Goal: Transaction & Acquisition: Purchase product/service

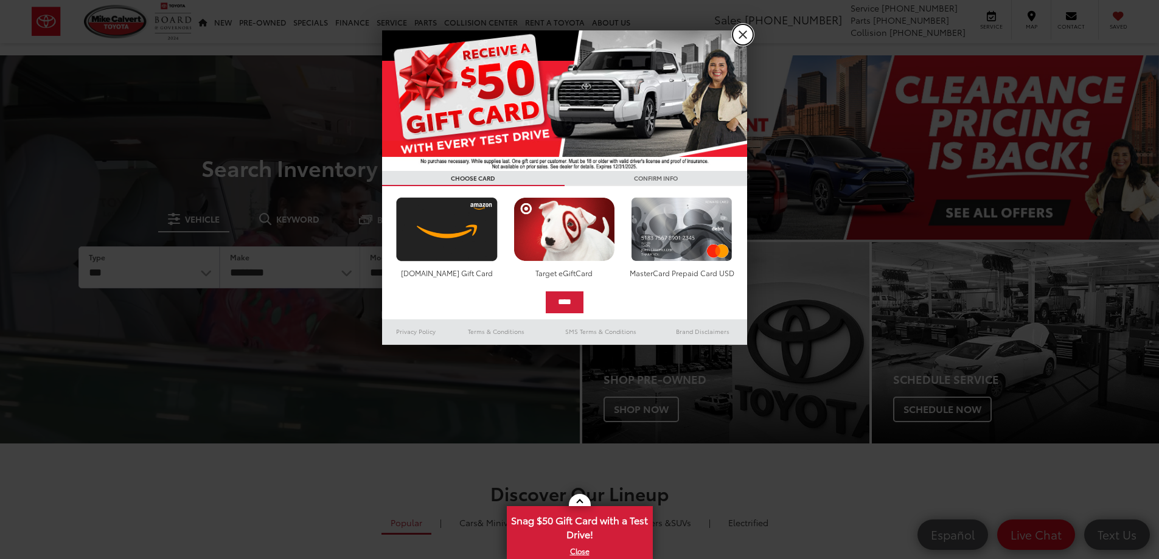
click at [741, 33] on link "X" at bounding box center [743, 34] width 21 height 21
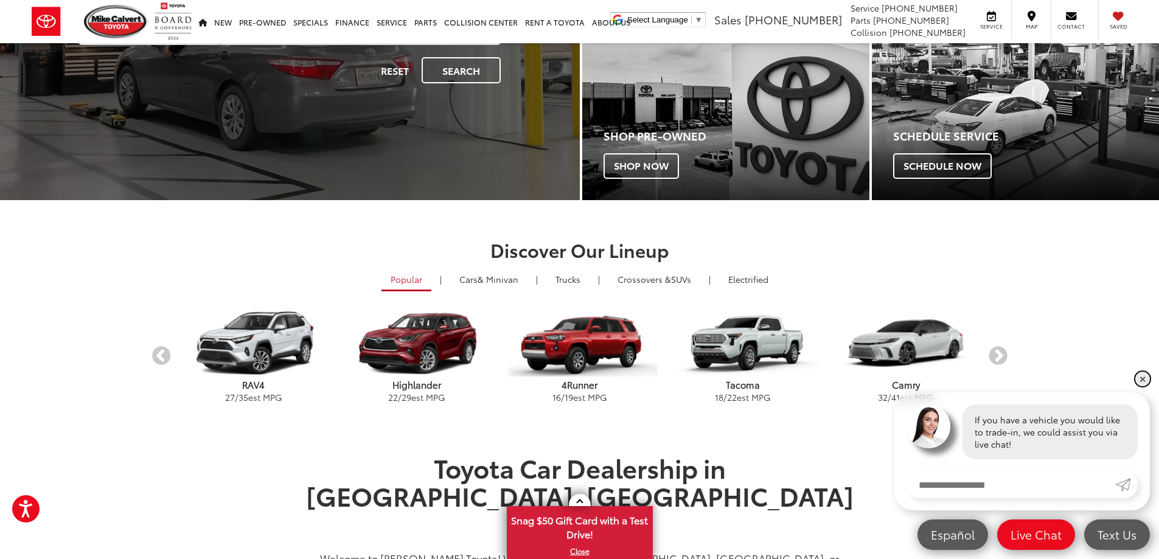
click at [1139, 379] on link "✕" at bounding box center [1143, 379] width 15 height 15
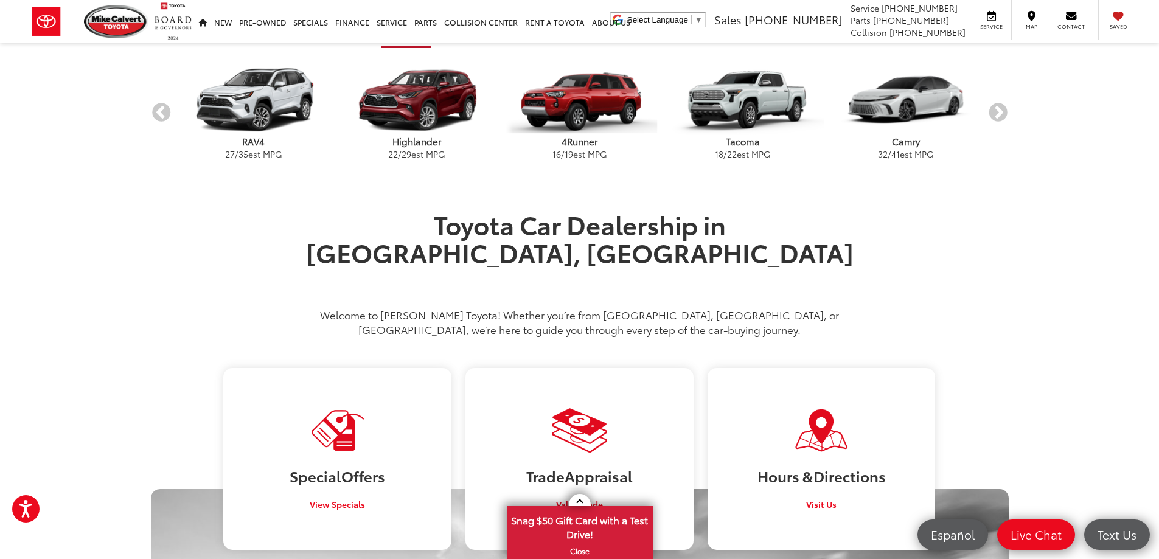
scroll to position [609, 0]
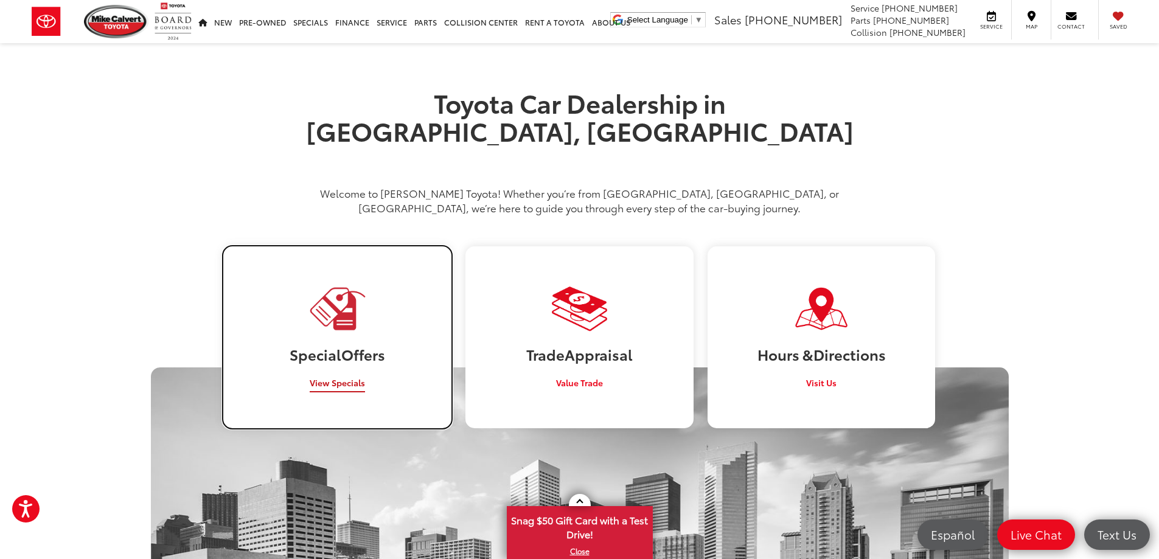
click at [347, 377] on span "View Specials" at bounding box center [337, 383] width 55 height 12
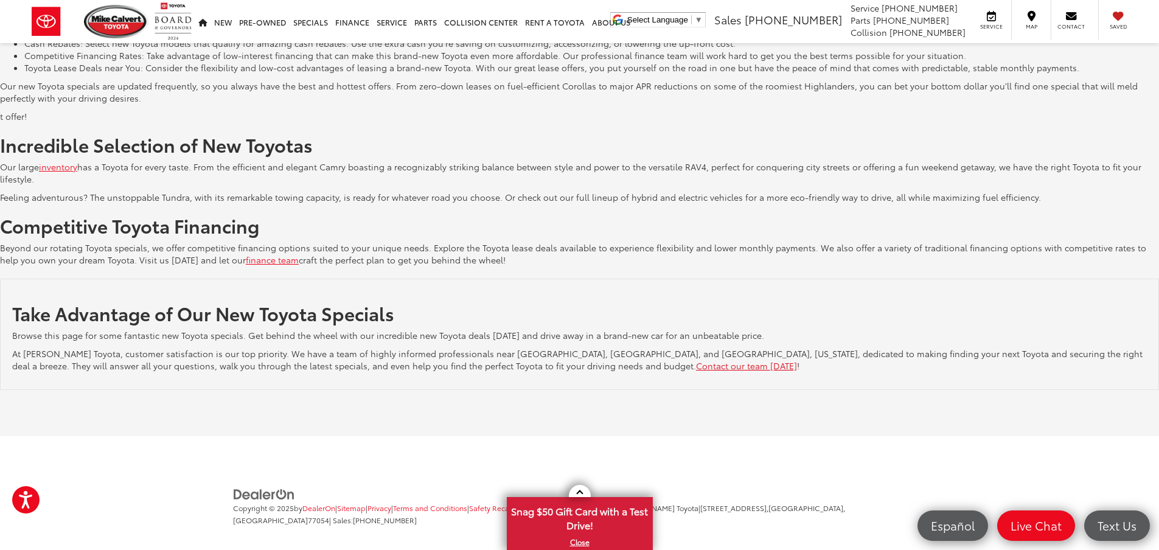
scroll to position [1850, 0]
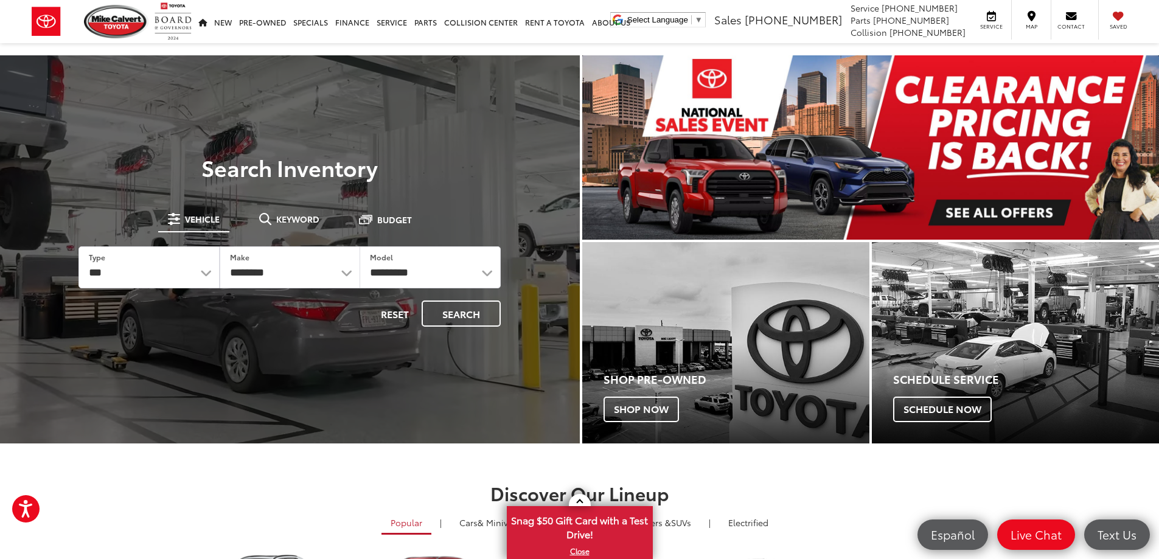
click at [997, 204] on img "carousel slide number 1 of 1" at bounding box center [871, 147] width 578 height 184
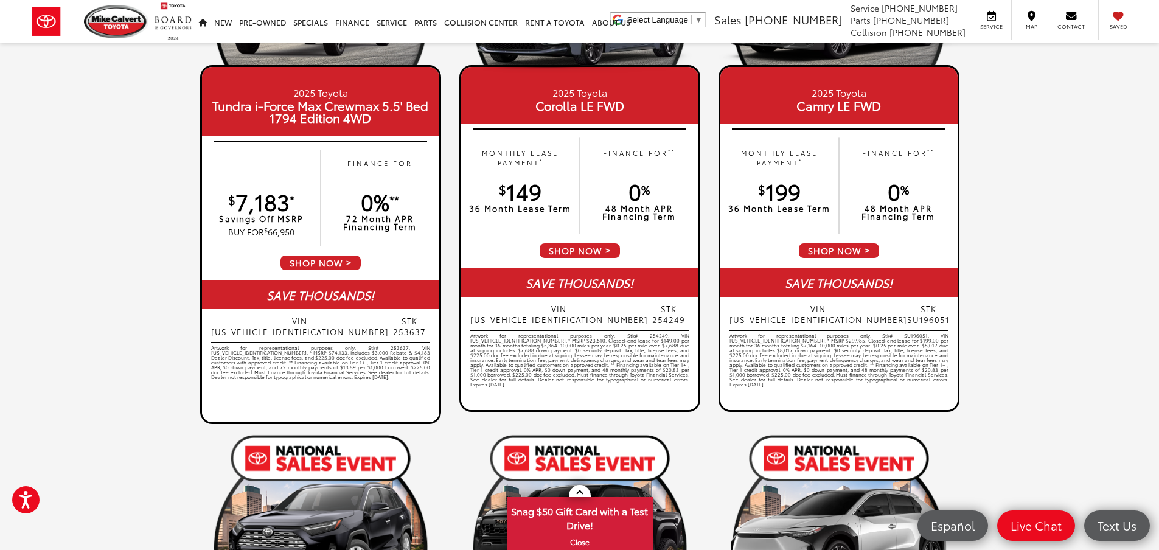
scroll to position [1789, 0]
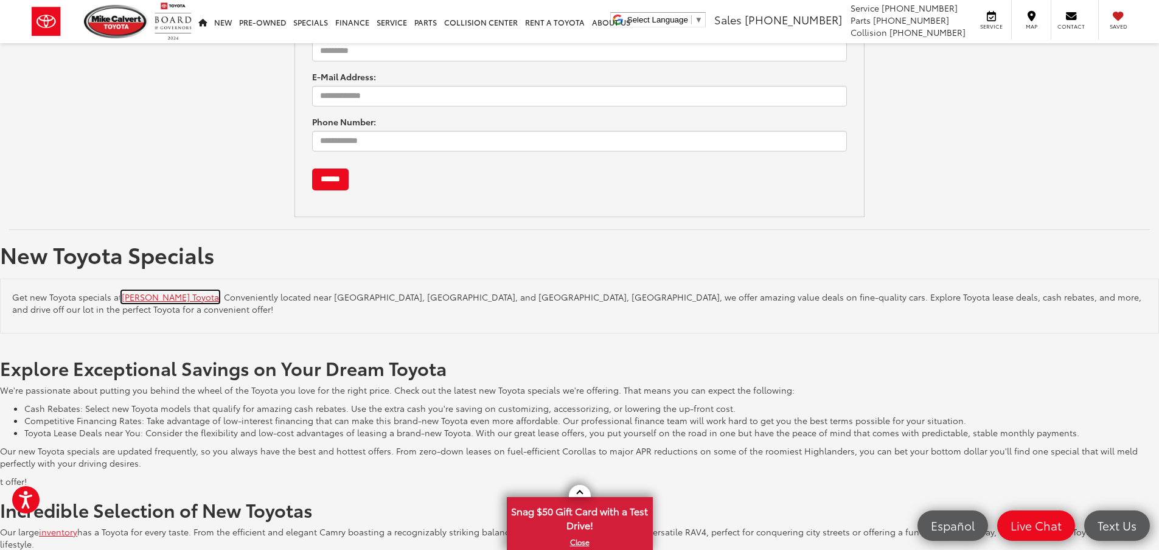
click at [142, 299] on link "[PERSON_NAME] Toyota" at bounding box center [170, 297] width 97 height 12
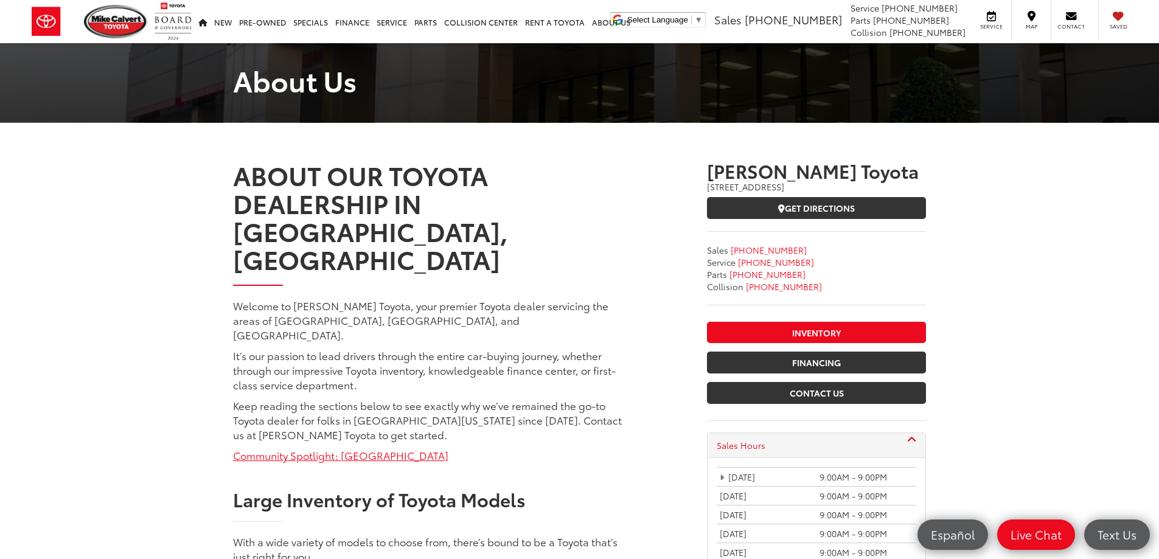
scroll to position [183, 0]
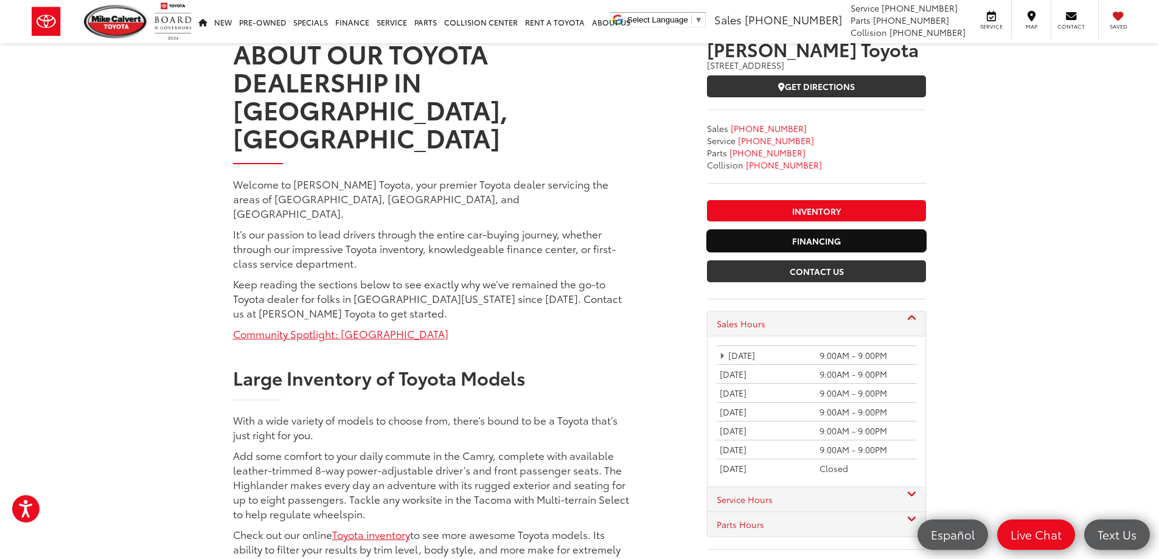
click at [811, 239] on link "Financing" at bounding box center [816, 241] width 219 height 22
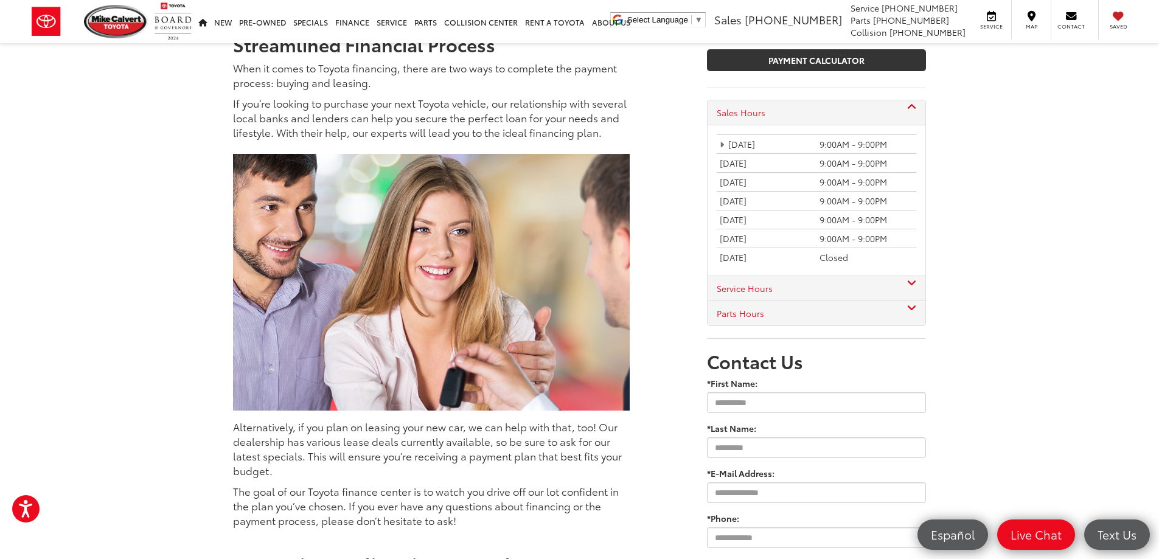
scroll to position [150, 0]
